Goal: Information Seeking & Learning: Find specific fact

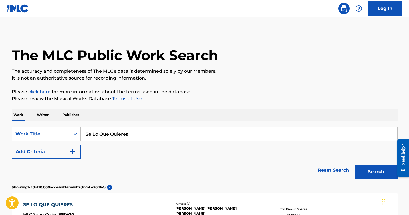
scroll to position [74, 0]
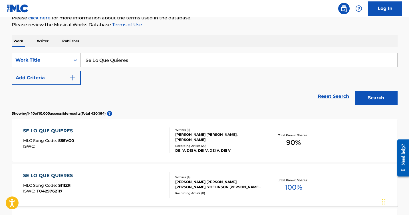
drag, startPoint x: 136, startPoint y: 56, endPoint x: 74, endPoint y: 56, distance: 62.0
click at [74, 56] on div "SearchWithCriteriab6e31841-041c-4f4b-9954-6cb52c5745f5 Work Title Se Lo Que Qui…" at bounding box center [205, 60] width 386 height 14
click at [131, 62] on input "Se Lo Que Quieres" at bounding box center [239, 60] width 317 height 14
type input "Drogo"
click at [355, 91] on button "Search" at bounding box center [376, 98] width 43 height 14
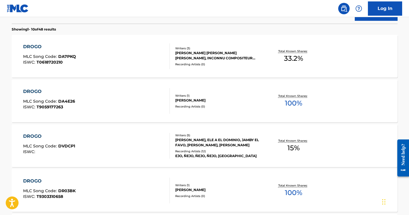
scroll to position [159, 0]
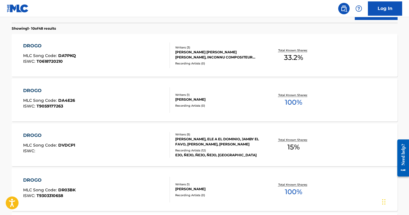
click at [217, 144] on div "ELADIO CARRION, ELE A EL DOMINIO, JAMBY EL FAVO, NEJO NEJO, JONATHAN RESTO" at bounding box center [218, 142] width 86 height 10
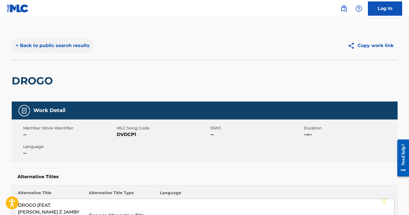
click at [45, 44] on button "< Back to public search results" at bounding box center [53, 46] width 82 height 14
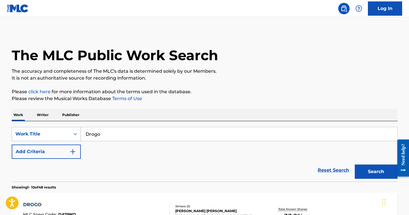
drag, startPoint x: 100, startPoint y: 134, endPoint x: 69, endPoint y: 129, distance: 31.0
click at [73, 131] on div "SearchWithCriteriab6e31841-041c-4f4b-9954-6cb52c5745f5 Work Title Drogo" at bounding box center [205, 134] width 386 height 14
click at [355, 165] on button "Search" at bounding box center [376, 172] width 43 height 14
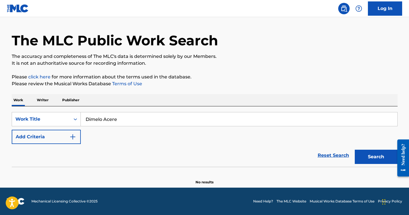
scroll to position [15, 0]
click at [113, 118] on input "Dimelo Acere" at bounding box center [239, 120] width 317 height 14
drag, startPoint x: 119, startPoint y: 118, endPoint x: 61, endPoint y: 111, distance: 58.9
click at [66, 113] on div "SearchWithCriteriab6e31841-041c-4f4b-9954-6cb52c5745f5 Work Title Dimelo Acere" at bounding box center [205, 119] width 386 height 14
type input "Zombie"
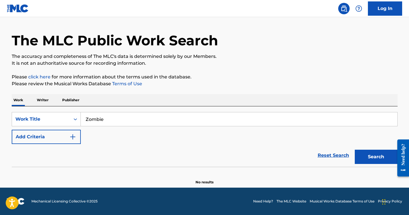
click at [355, 150] on button "Search" at bounding box center [376, 157] width 43 height 14
click at [375, 159] on button "Search" at bounding box center [376, 157] width 43 height 14
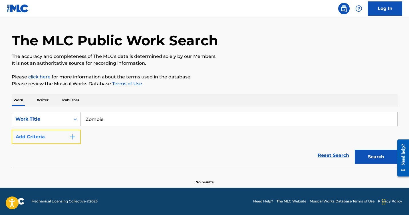
click at [75, 133] on button "Add Criteria" at bounding box center [46, 137] width 69 height 14
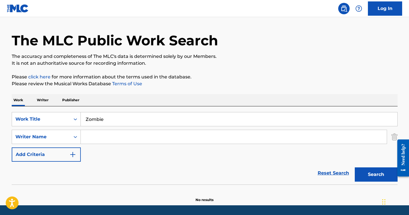
click at [91, 137] on input "Search Form" at bounding box center [234, 137] width 306 height 14
type input "[PERSON_NAME]"
click at [355, 168] on button "Search" at bounding box center [376, 175] width 43 height 14
drag, startPoint x: 109, startPoint y: 123, endPoint x: 70, endPoint y: 106, distance: 42.1
click at [70, 107] on div "SearchWithCriteriab6e31841-041c-4f4b-9954-6cb52c5745f5 Work Title Zombie Search…" at bounding box center [205, 146] width 386 height 78
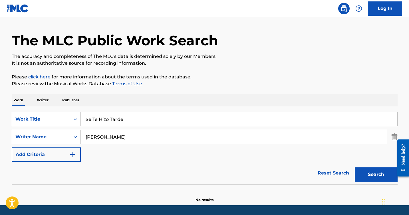
type input "Se Te Hizo Tarde"
click at [355, 168] on button "Search" at bounding box center [376, 175] width 43 height 14
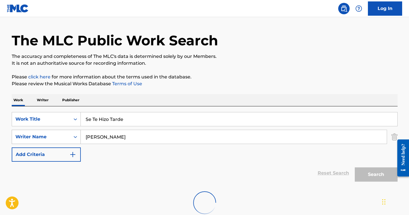
drag, startPoint x: 125, startPoint y: 138, endPoint x: 78, endPoint y: 134, distance: 46.5
click at [79, 134] on div "SearchWithCriteriae0745e4f-706e-4d6c-b202-08dec3830444 Writer Name Carlos Crespo" at bounding box center [205, 137] width 386 height 14
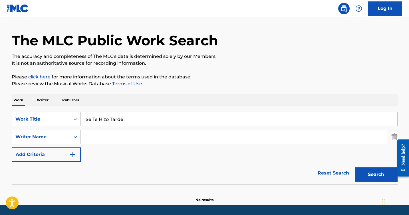
click at [147, 121] on input "Se Te Hizo Tarde" at bounding box center [239, 120] width 317 height 14
click at [355, 168] on button "Search" at bounding box center [376, 175] width 43 height 14
drag, startPoint x: 127, startPoint y: 120, endPoint x: 81, endPoint y: 120, distance: 45.7
click at [81, 120] on input "Se Te Hizo Tarde" at bounding box center [239, 120] width 317 height 14
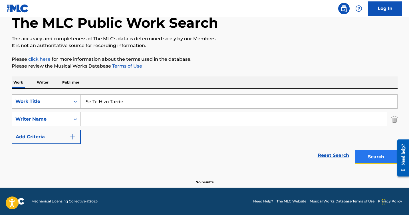
click at [372, 158] on button "Search" at bounding box center [376, 157] width 43 height 14
click at [72, 121] on div "Search Form" at bounding box center [75, 119] width 10 height 10
click at [128, 113] on input "Search Form" at bounding box center [234, 120] width 306 height 14
paste input "494178320"
type input "494178320"
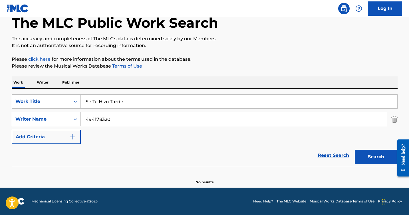
click at [355, 150] on button "Search" at bounding box center [376, 157] width 43 height 14
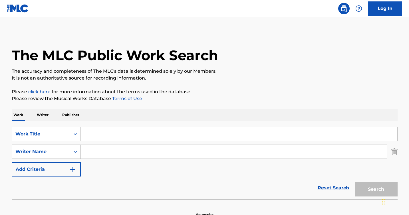
click at [54, 151] on div "Writer Name" at bounding box center [40, 152] width 51 height 7
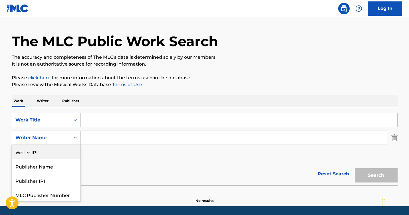
scroll to position [15, 0]
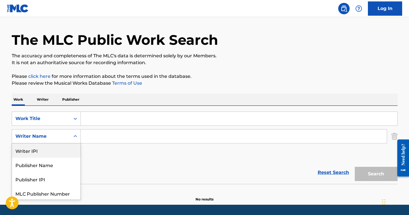
click at [45, 150] on div "Writer IPI" at bounding box center [46, 151] width 69 height 14
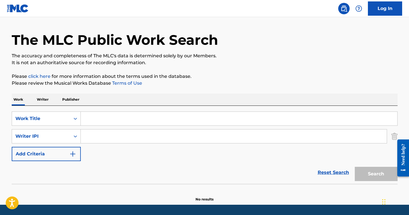
click at [93, 136] on input "Search Form" at bounding box center [234, 137] width 306 height 14
paste input "494178320"
type input "494178320"
click at [91, 119] on input "Search Form" at bounding box center [239, 119] width 317 height 14
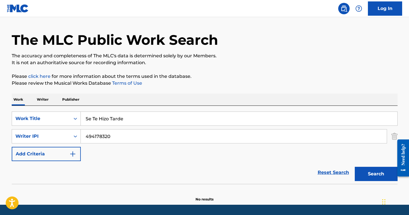
click at [355, 167] on button "Search" at bounding box center [376, 174] width 43 height 14
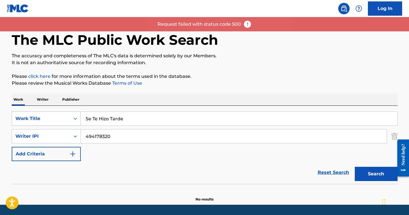
drag, startPoint x: 126, startPoint y: 121, endPoint x: 76, endPoint y: 115, distance: 50.4
click at [78, 116] on div "SearchWithCriteria4412a663-b684-48ca-885c-3c14e7b6d498 Work Title Se Te Hizo Ta…" at bounding box center [205, 119] width 386 height 14
type input "¡"
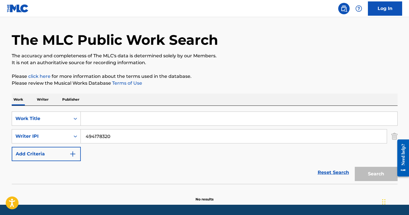
click at [97, 124] on input "Search Form" at bounding box center [239, 119] width 317 height 14
click at [45, 102] on p "Writer" at bounding box center [42, 100] width 15 height 12
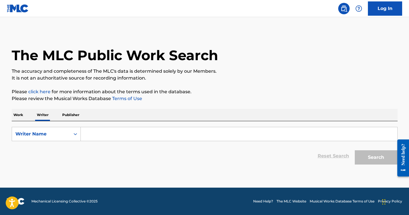
click at [69, 113] on p "Publisher" at bounding box center [71, 115] width 21 height 12
click at [89, 131] on input "Search Form" at bounding box center [239, 134] width 317 height 14
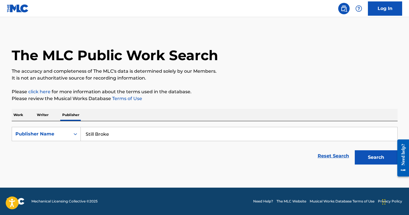
type input "Still Broke"
click at [355, 151] on button "Search" at bounding box center [376, 158] width 43 height 14
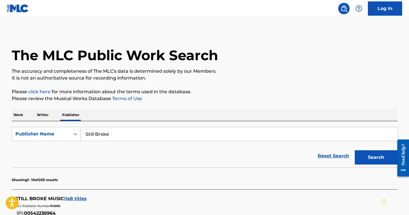
scroll to position [37, 0]
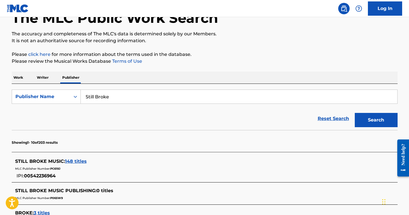
click at [77, 163] on span "148 titles" at bounding box center [76, 161] width 22 height 5
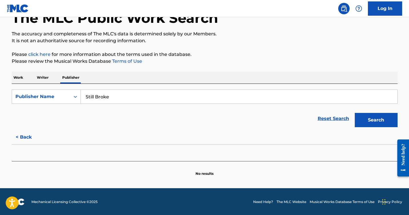
scroll to position [38, 0]
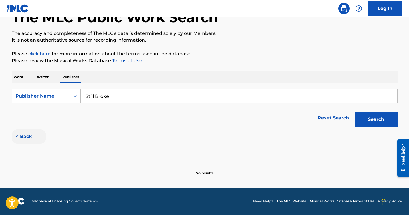
click at [28, 134] on button "< Back" at bounding box center [29, 137] width 34 height 14
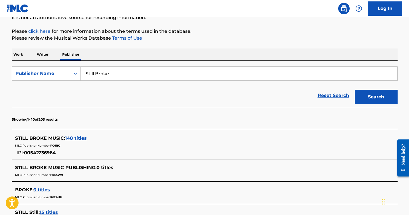
click at [75, 138] on span "148 titles" at bounding box center [76, 138] width 22 height 5
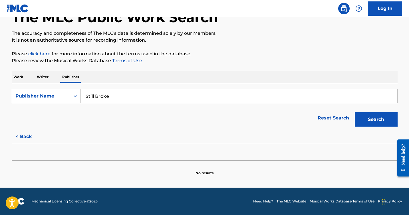
click at [41, 75] on p "Writer" at bounding box center [42, 77] width 15 height 12
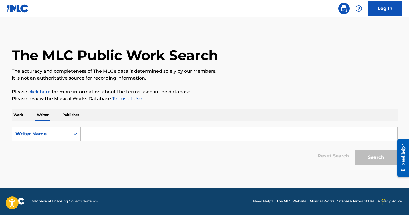
click at [93, 134] on input "Search Form" at bounding box center [239, 134] width 317 height 14
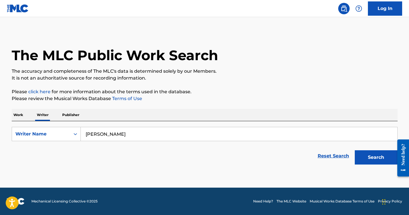
type input "Carlos Daniel Crespo"
click at [355, 151] on button "Search" at bounding box center [376, 158] width 43 height 14
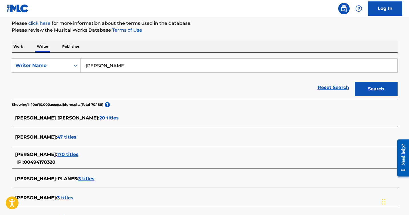
scroll to position [69, 0]
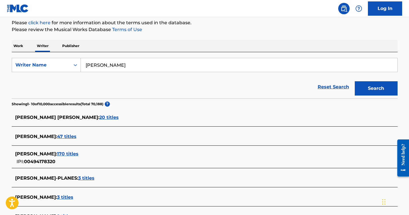
click at [79, 153] on span "170 titles" at bounding box center [67, 153] width 21 height 5
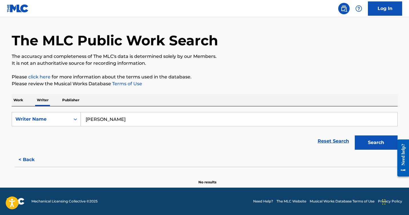
scroll to position [15, 0]
drag, startPoint x: 137, startPoint y: 118, endPoint x: 71, endPoint y: 119, distance: 66.3
click at [76, 120] on div "SearchWithCriteria75341d14-0dce-4cdf-9e78-b3d4ba6ca789 Writer Name Carlos Danie…" at bounding box center [205, 119] width 386 height 14
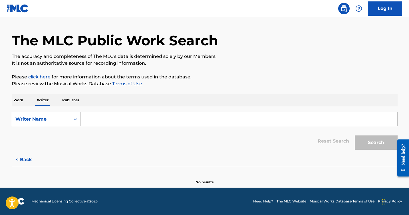
click at [14, 99] on p "Work" at bounding box center [18, 100] width 13 height 12
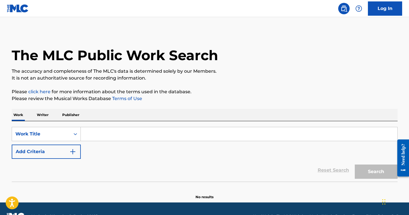
click at [98, 134] on input "Search Form" at bounding box center [239, 134] width 317 height 14
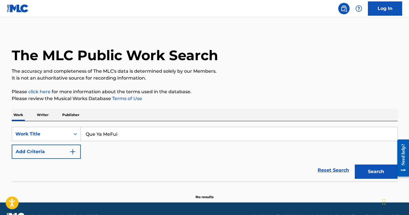
click at [355, 165] on button "Search" at bounding box center [376, 172] width 43 height 14
drag, startPoint x: 123, startPoint y: 136, endPoint x: 46, endPoint y: 118, distance: 79.1
click at [50, 119] on div "Work Writer Publisher SearchWithCriteria4412a663-b684-48ca-885c-3c14e7b6d498 Wo…" at bounding box center [205, 154] width 386 height 91
click at [355, 165] on button "Search" at bounding box center [376, 172] width 43 height 14
click at [366, 169] on button "Search" at bounding box center [376, 172] width 43 height 14
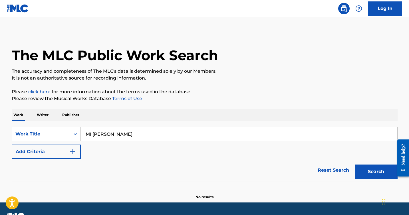
drag, startPoint x: 111, startPoint y: 135, endPoint x: 81, endPoint y: 130, distance: 30.8
click at [81, 130] on input "MI LEONA" at bounding box center [239, 134] width 317 height 14
type input "mi estilo de vida II"
click at [355, 165] on button "Search" at bounding box center [376, 172] width 43 height 14
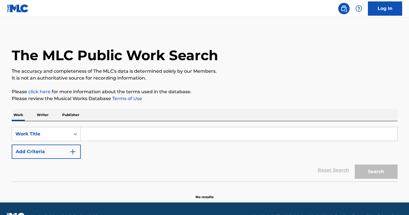
click at [99, 135] on input "Search Form" at bounding box center [239, 134] width 317 height 14
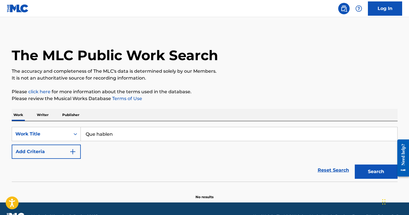
click at [355, 165] on button "Search" at bounding box center [376, 172] width 43 height 14
drag, startPoint x: 121, startPoint y: 136, endPoint x: 60, endPoint y: 118, distance: 63.4
click at [60, 118] on div "Work Writer Publisher SearchWithCriteriadefaad47-4d7c-4f59-9a6f-7675827f040b Wo…" at bounding box center [205, 154] width 386 height 91
type input "el cabron de la guitarra"
click at [355, 165] on button "Search" at bounding box center [376, 172] width 43 height 14
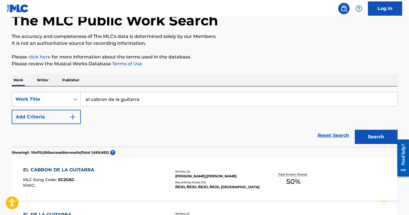
scroll to position [35, 0]
click at [196, 177] on div "[PERSON_NAME],[PERSON_NAME]" at bounding box center [218, 176] width 86 height 5
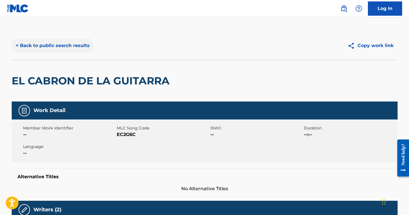
click at [39, 52] on button "< Back to public search results" at bounding box center [53, 46] width 82 height 14
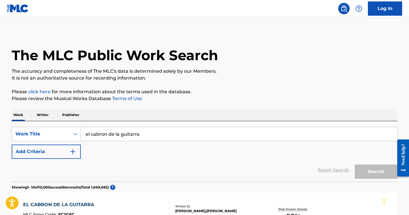
scroll to position [35, 0]
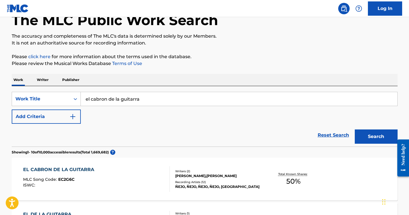
drag, startPoint x: 143, startPoint y: 101, endPoint x: 62, endPoint y: 88, distance: 81.7
click at [62, 88] on div "SearchWithCriteriadefaad47-4d7c-4f59-9a6f-7675827f040b Work Title el cabron de …" at bounding box center [205, 116] width 386 height 61
type input "el reggae"
click at [355, 130] on button "Search" at bounding box center [376, 137] width 43 height 14
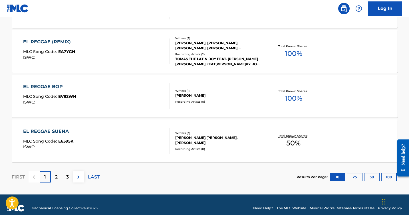
scroll to position [484, 0]
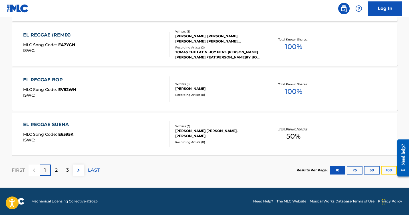
click at [388, 170] on button "100" at bounding box center [389, 170] width 16 height 9
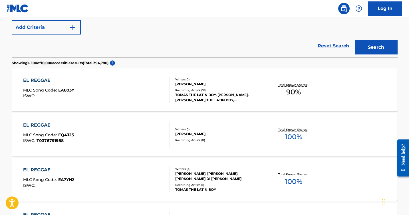
scroll to position [0, 0]
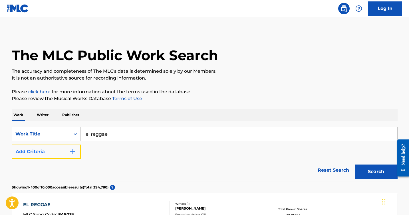
click at [76, 154] on button "Add Criteria" at bounding box center [46, 152] width 69 height 14
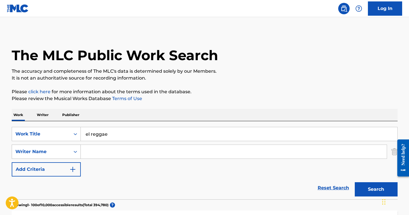
click at [73, 153] on div "Search Form" at bounding box center [75, 152] width 10 height 10
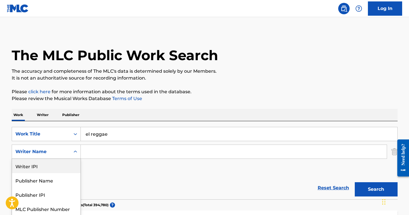
scroll to position [15, 0]
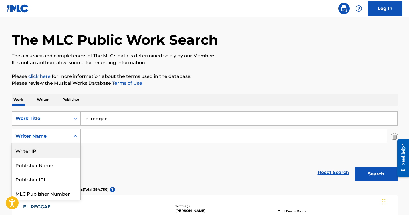
click at [98, 135] on input "Search Form" at bounding box center [234, 137] width 306 height 14
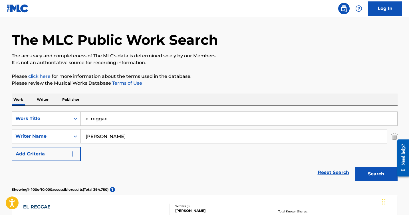
type input "[PERSON_NAME]"
click at [355, 167] on button "Search" at bounding box center [376, 174] width 43 height 14
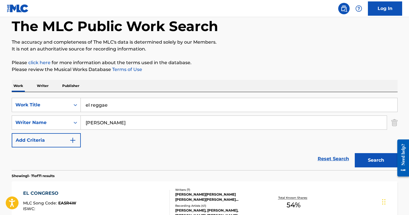
scroll to position [0, 0]
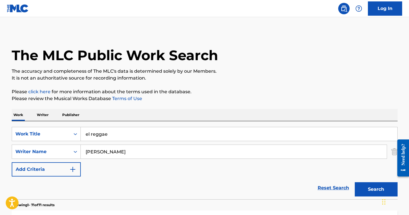
drag, startPoint x: 119, startPoint y: 151, endPoint x: 81, endPoint y: 147, distance: 37.4
click at [81, 147] on input "[PERSON_NAME]" at bounding box center [234, 152] width 306 height 14
drag, startPoint x: 113, startPoint y: 134, endPoint x: 54, endPoint y: 125, distance: 59.4
click at [54, 125] on div "SearchWithCriteriadefaad47-4d7c-4f59-9a6f-7675827f040b Work Title el reggae Sea…" at bounding box center [205, 160] width 386 height 78
type input "PONLE LA MUSICA"
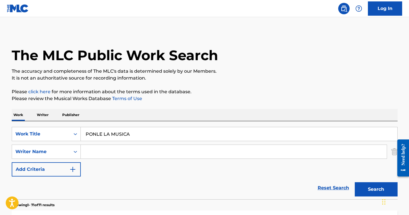
click at [355, 183] on button "Search" at bounding box center [376, 190] width 43 height 14
click at [107, 155] on input "Search Form" at bounding box center [234, 152] width 306 height 14
type input "[PERSON_NAME]"
click at [355, 183] on button "Search" at bounding box center [376, 190] width 43 height 14
drag, startPoint x: 131, startPoint y: 134, endPoint x: 81, endPoint y: 128, distance: 49.5
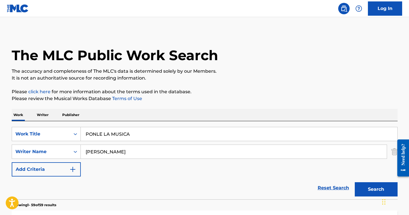
click at [82, 128] on input "PONLE LA MUSICA" at bounding box center [239, 134] width 317 height 14
type input "solo sonrie"
click at [355, 183] on button "Search" at bounding box center [376, 190] width 43 height 14
drag, startPoint x: 127, startPoint y: 152, endPoint x: 69, endPoint y: 143, distance: 58.4
click at [73, 145] on div "SearchWithCriteriab0fe3ddb-5f02-4960-a76d-09a1852470fe Writer Name [PERSON_NAME]" at bounding box center [205, 152] width 386 height 14
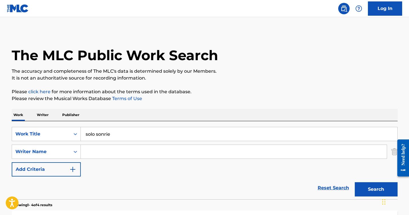
click at [355, 183] on button "Search" at bounding box center [376, 190] width 43 height 14
drag, startPoint x: 112, startPoint y: 134, endPoint x: 52, endPoint y: 128, distance: 60.3
click at [56, 129] on div "SearchWithCriteriadefaad47-4d7c-4f59-9a6f-7675827f040b Work Title solo sonrie" at bounding box center [205, 134] width 386 height 14
type input "cuando te fuiste"
click at [355, 183] on button "Search" at bounding box center [376, 190] width 43 height 14
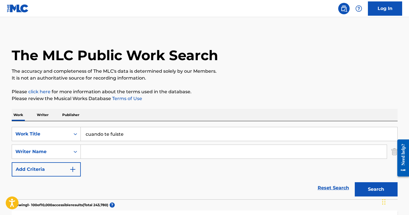
click at [93, 151] on input "Search Form" at bounding box center [234, 152] width 306 height 14
type input "[PERSON_NAME]"
click at [355, 183] on button "Search" at bounding box center [376, 190] width 43 height 14
drag, startPoint x: 120, startPoint y: 154, endPoint x: 62, endPoint y: 144, distance: 59.2
click at [62, 144] on div "SearchWithCriteriadefaad47-4d7c-4f59-9a6f-7675827f040b Work Title cuando te fui…" at bounding box center [205, 152] width 386 height 50
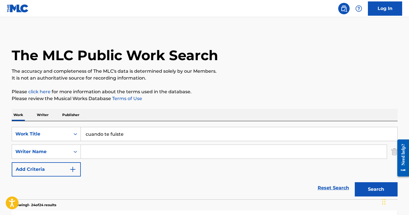
drag, startPoint x: 128, startPoint y: 136, endPoint x: 55, endPoint y: 126, distance: 73.5
click at [57, 127] on div "SearchWithCriteriadefaad47-4d7c-4f59-9a6f-7675827f040b Work Title cuando te fui…" at bounding box center [205, 134] width 386 height 14
type input "Pelabi"
click at [355, 183] on button "Search" at bounding box center [376, 190] width 43 height 14
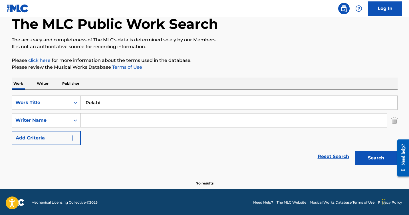
scroll to position [33, 0]
